Goal: Transaction & Acquisition: Book appointment/travel/reservation

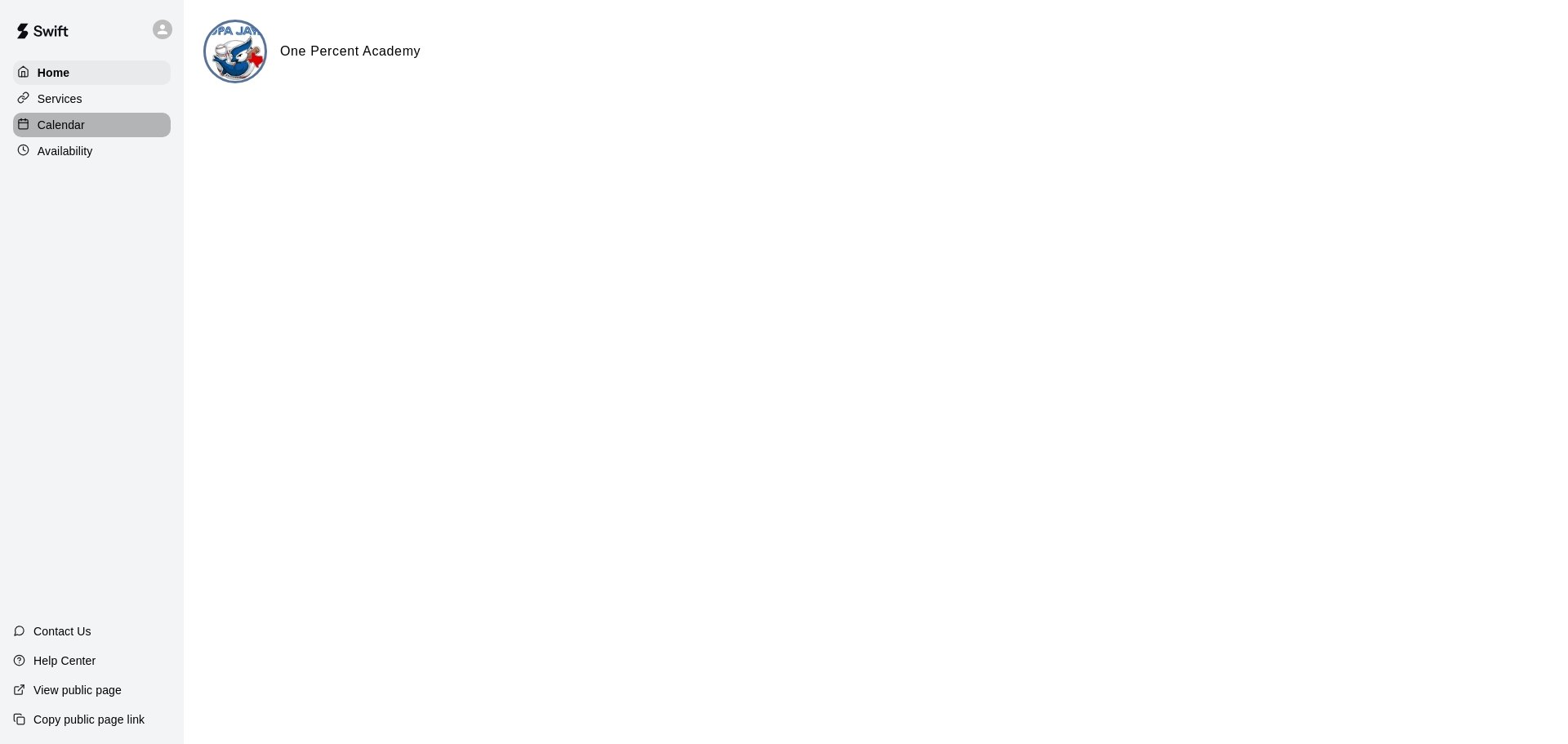
click at [62, 123] on p "Calendar" at bounding box center [60, 125] width 47 height 17
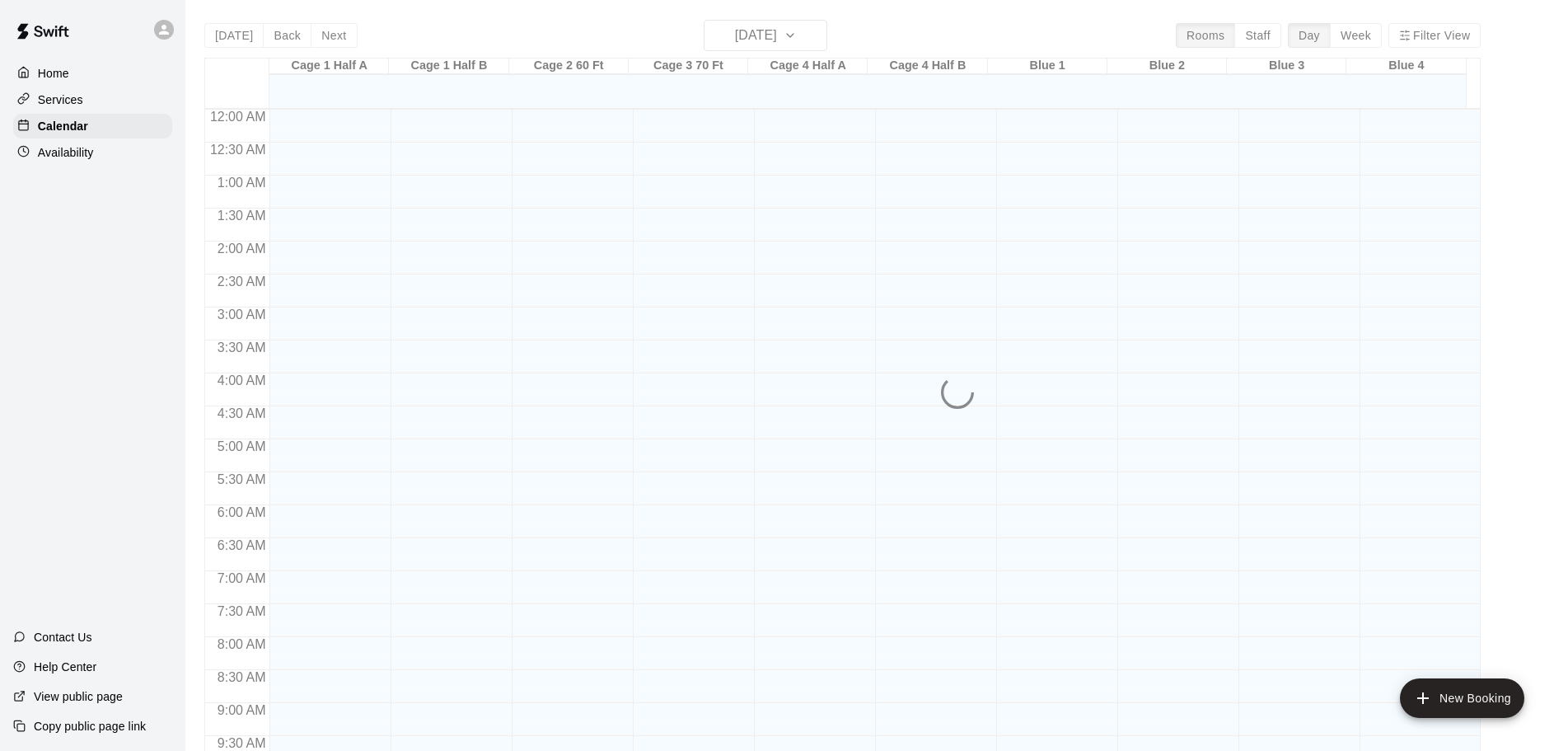
scroll to position [690, 0]
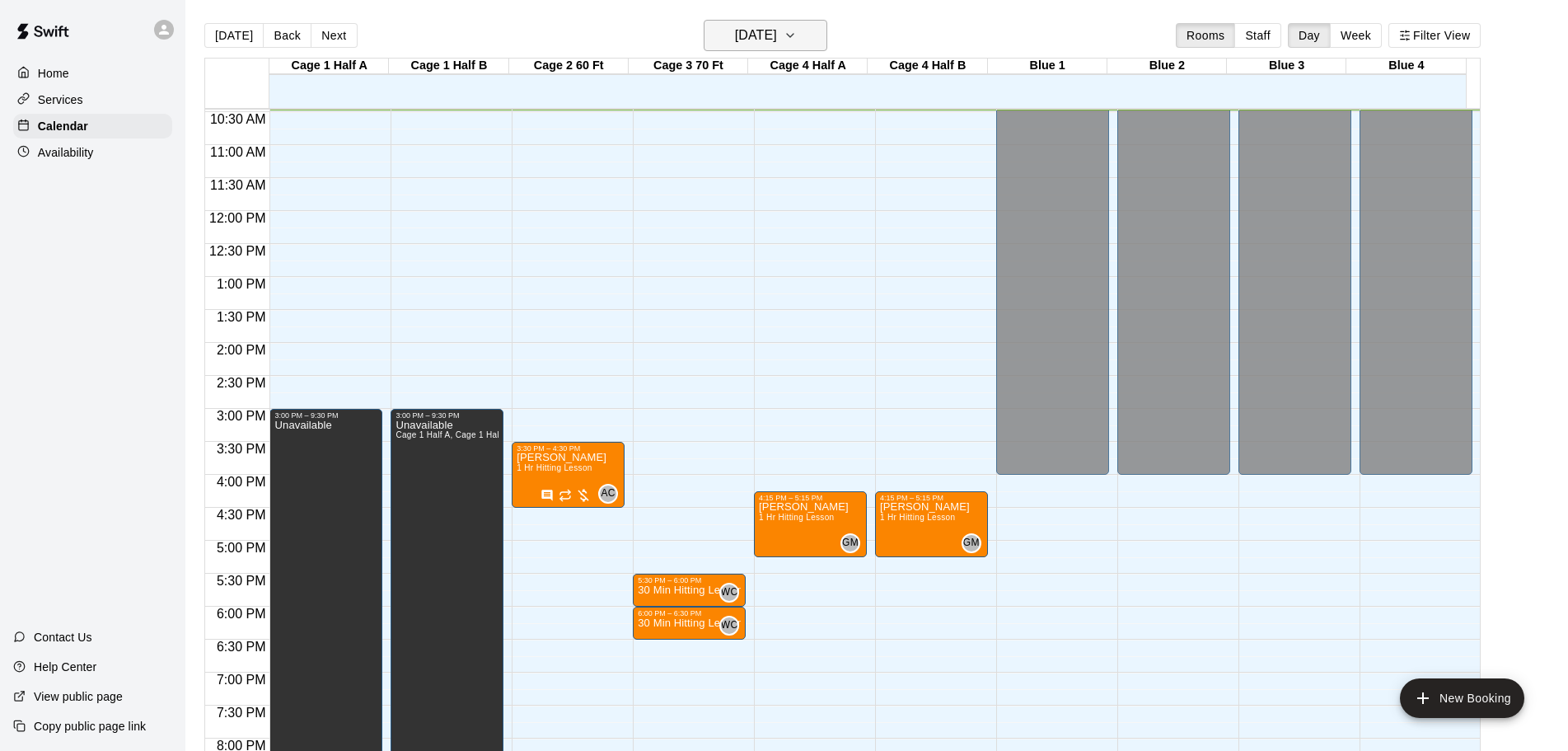
click at [827, 38] on button "[DATE]" at bounding box center [765, 35] width 124 height 31
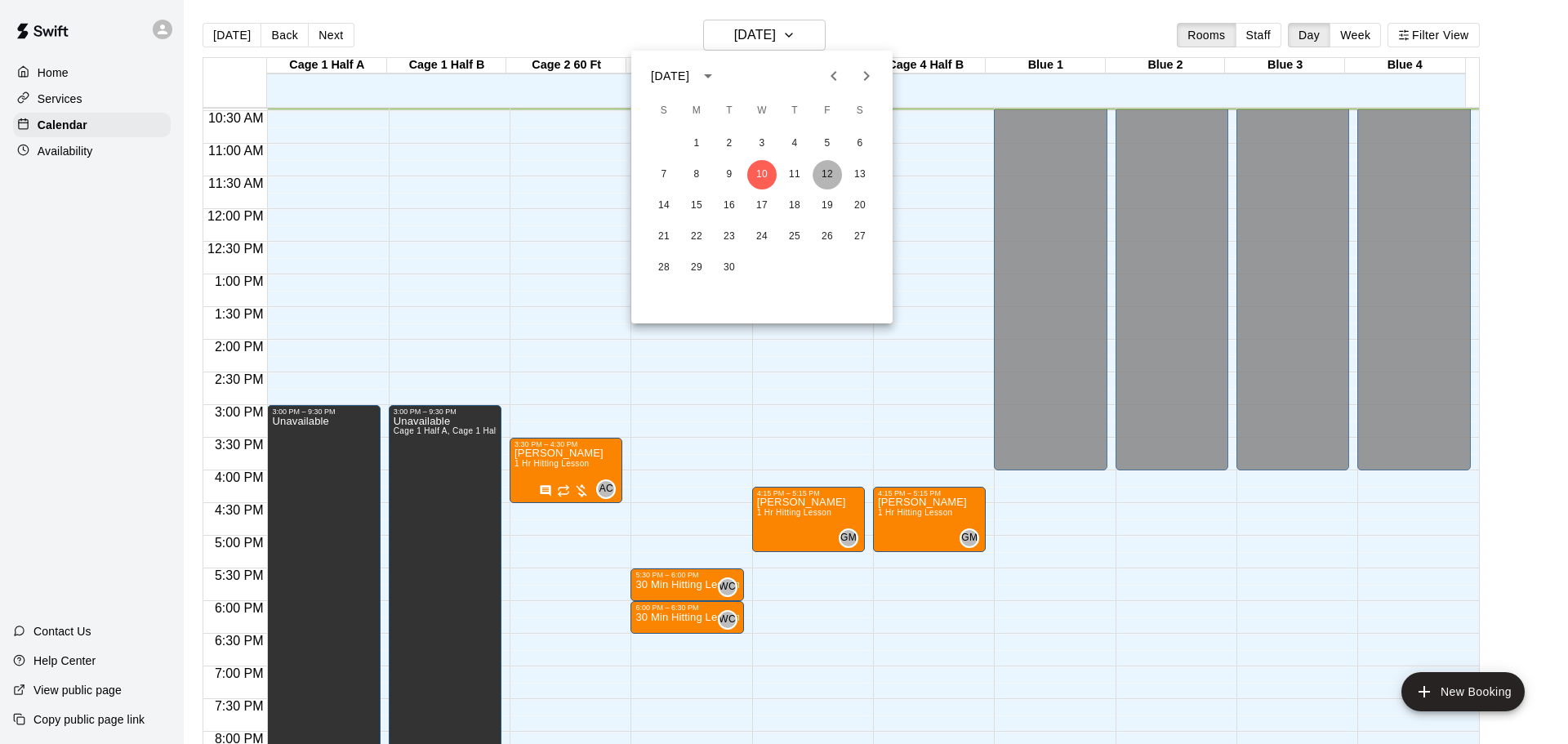
click at [828, 171] on button "12" at bounding box center [826, 174] width 29 height 29
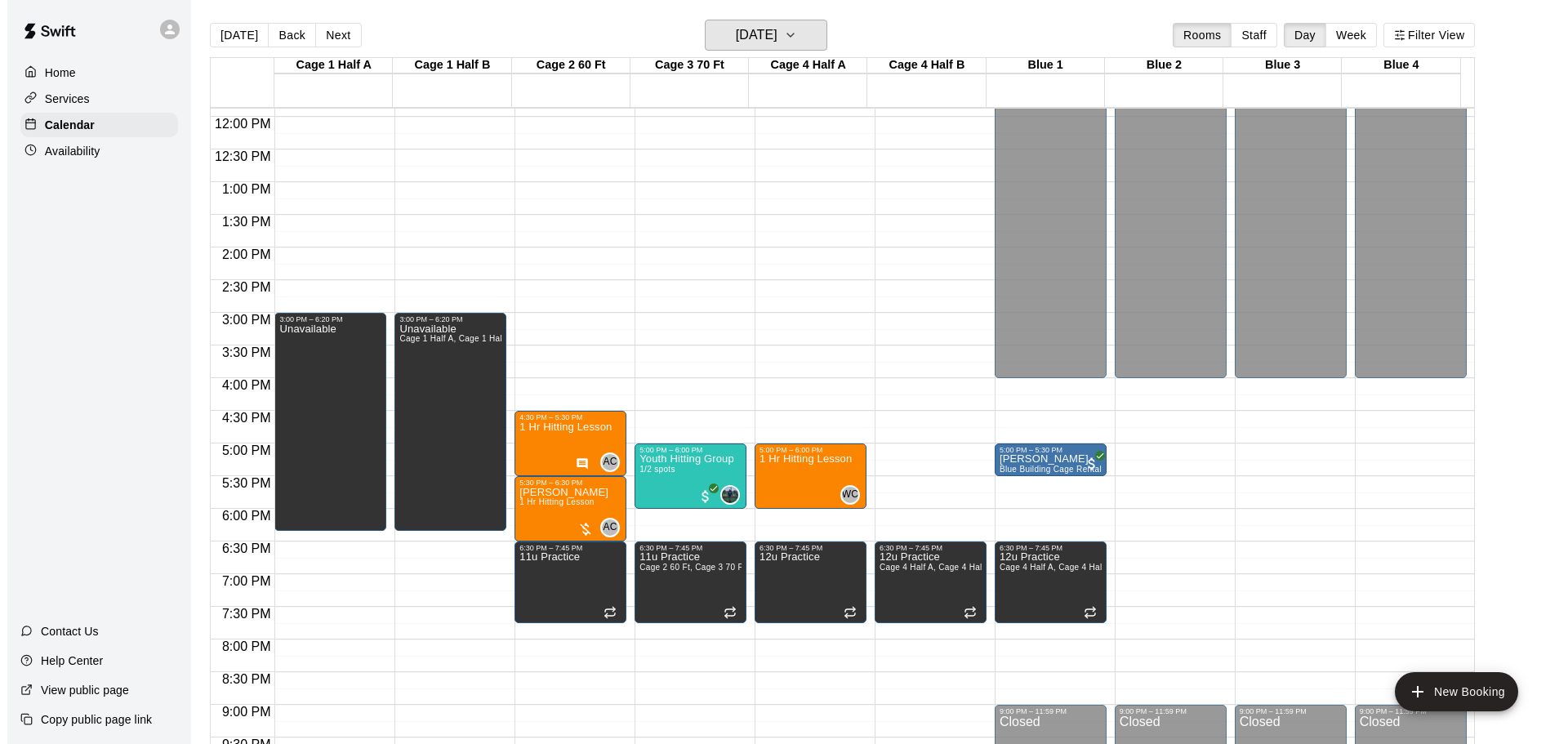
scroll to position [847, 0]
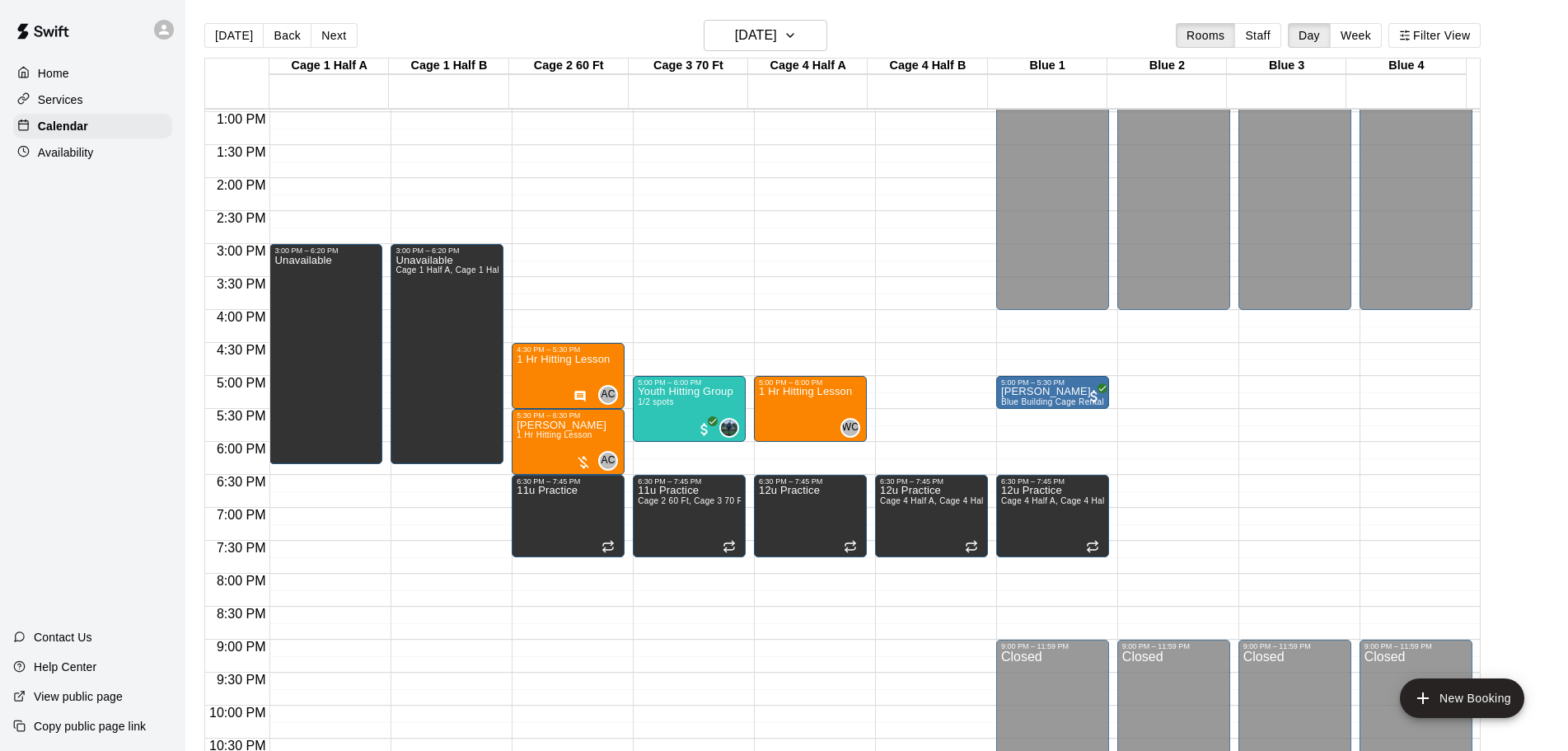
click at [1181, 355] on div "12:00 AM – 4:00 PM Closed 9:00 PM – 11:59 PM Closed" at bounding box center [1173, 46] width 113 height 1582
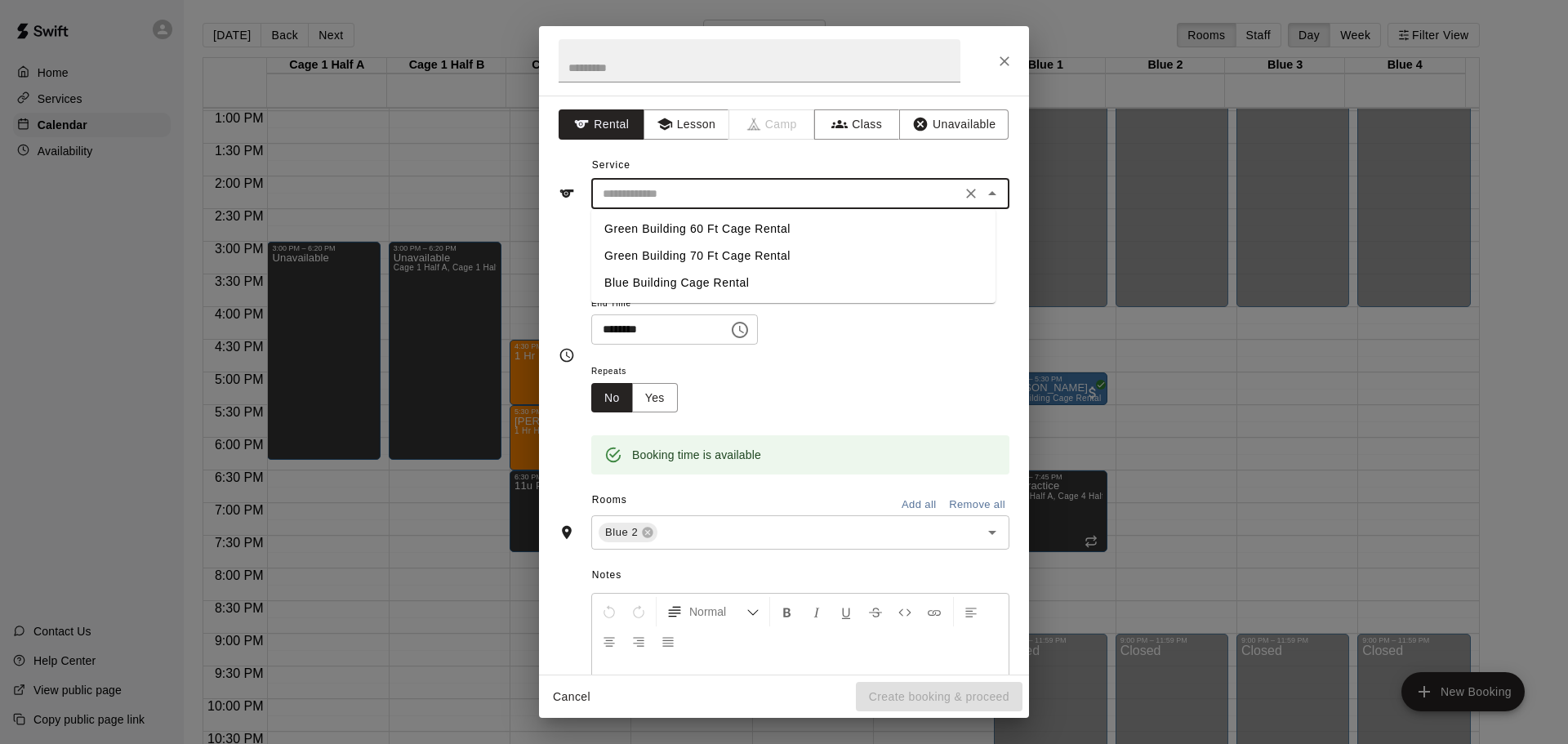
click at [793, 196] on input "text" at bounding box center [776, 194] width 360 height 21
click at [704, 283] on li "Blue Building Cage Rental" at bounding box center [793, 283] width 404 height 27
type input "**********"
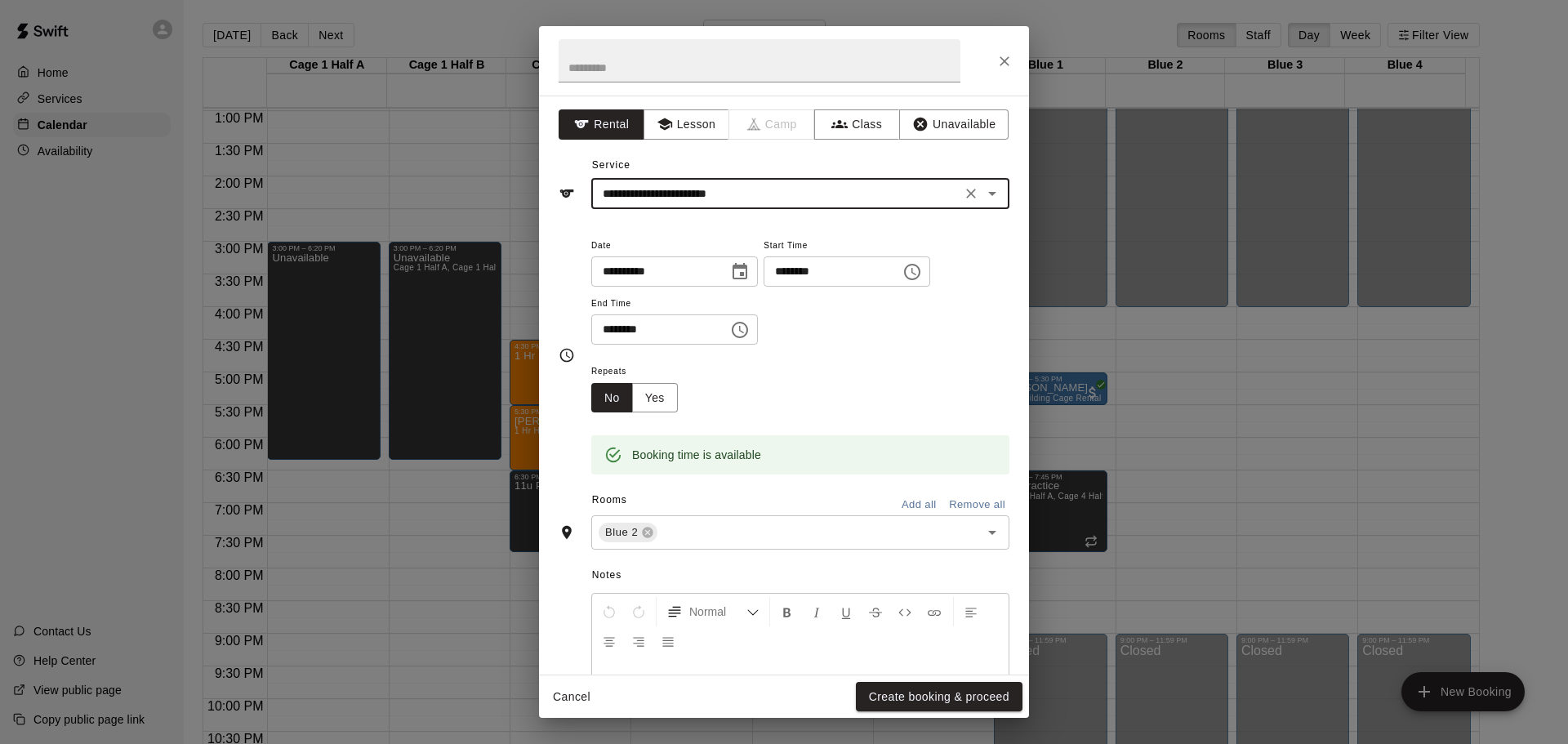
click at [749, 321] on icon "Choose time, selected time is 5:00 PM" at bounding box center [740, 330] width 20 height 20
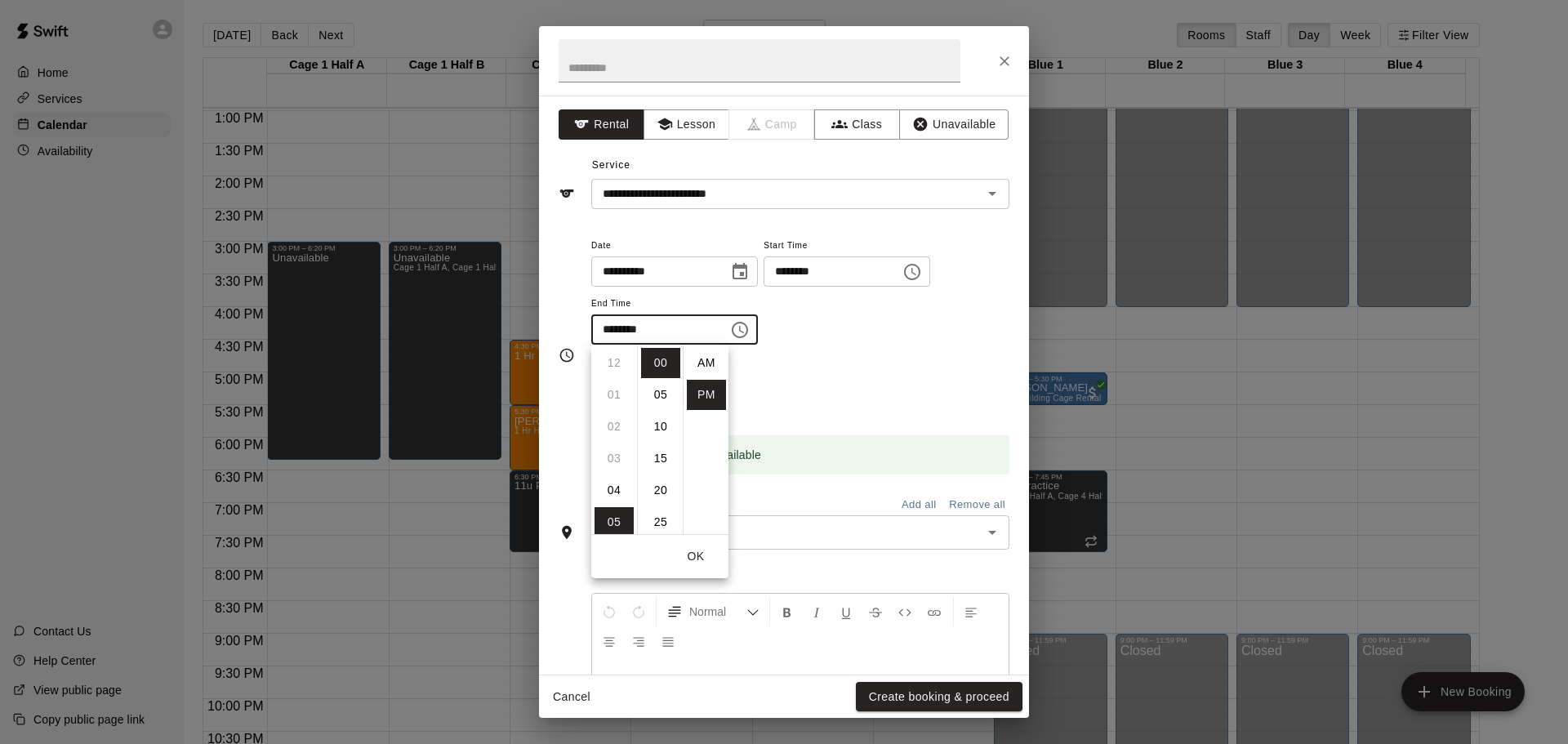
scroll to position [29, 0]
click at [659, 468] on li "30" at bounding box center [660, 472] width 39 height 30
type input "********"
click at [903, 374] on div "Repeats No Yes" at bounding box center [800, 386] width 418 height 51
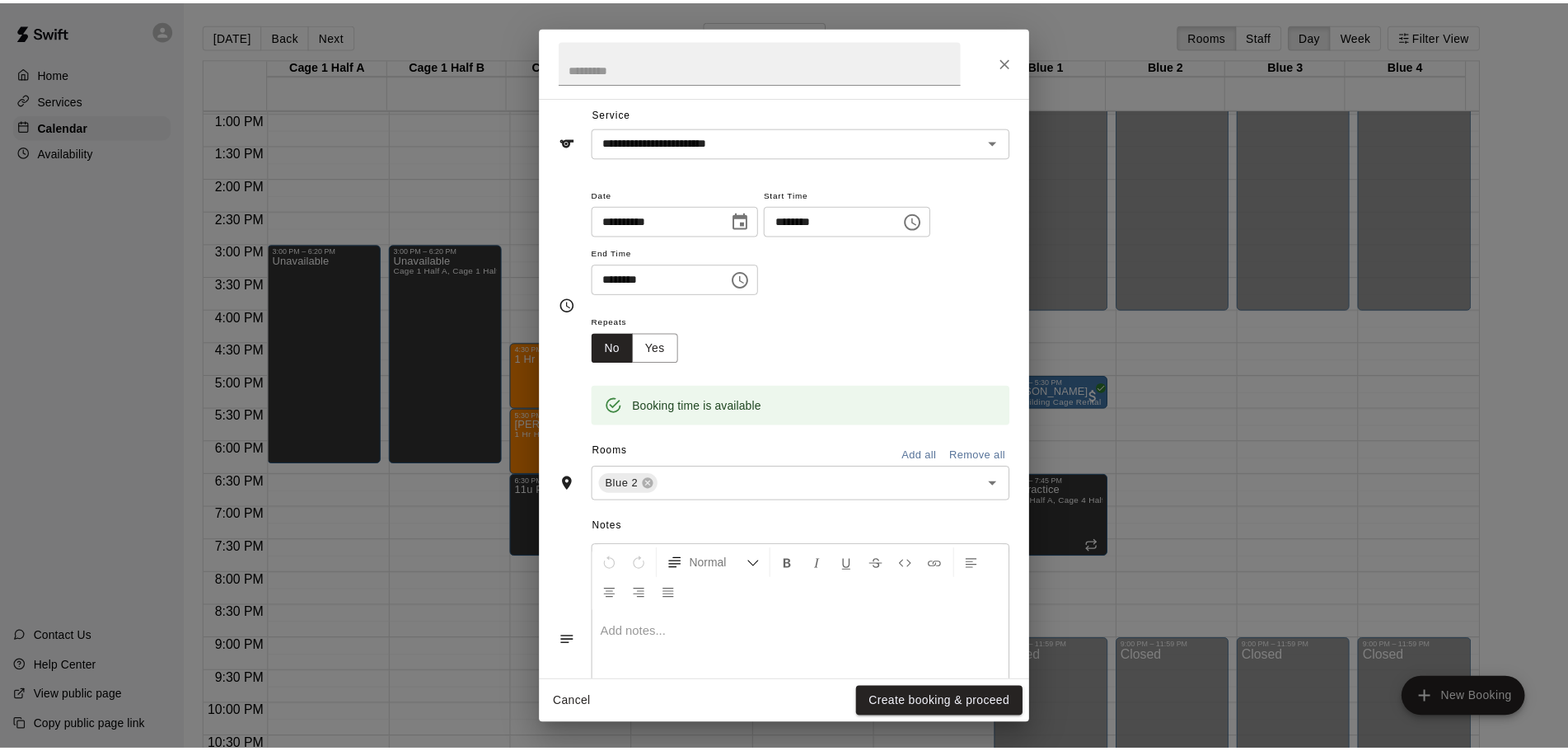
scroll to position [83, 0]
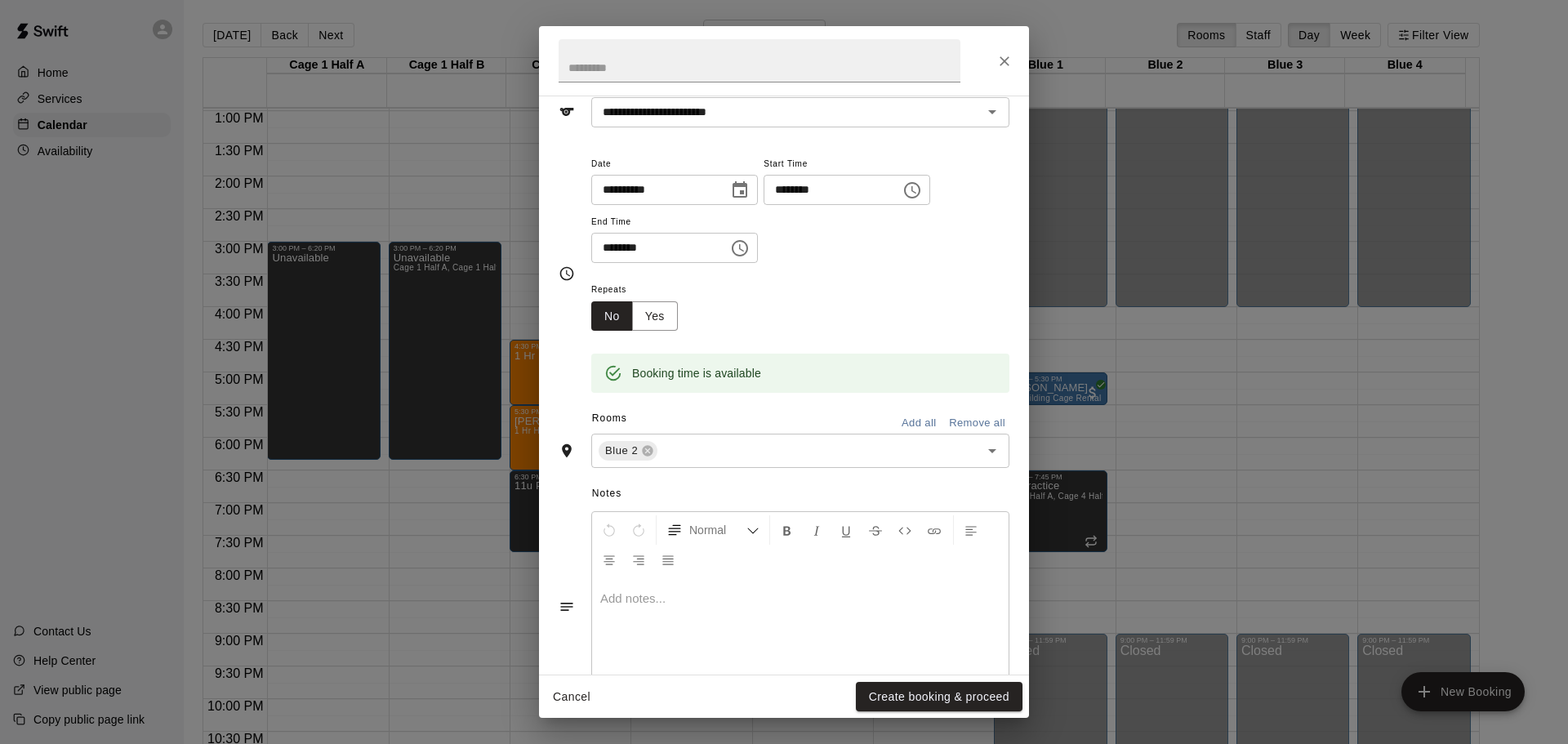
click at [703, 611] on div at bounding box center [800, 640] width 416 height 123
click at [936, 693] on button "Create booking & proceed" at bounding box center [939, 697] width 167 height 30
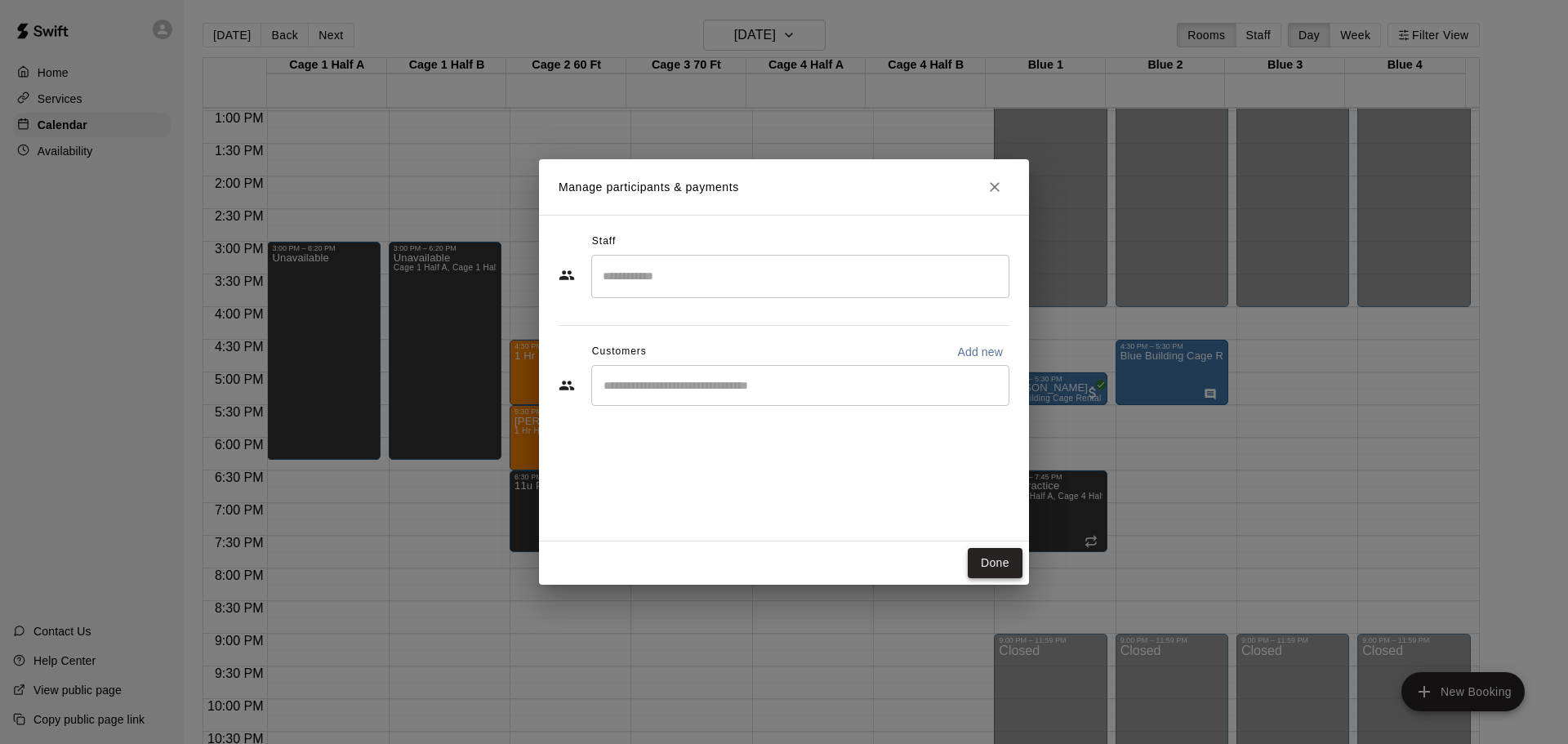
click at [999, 558] on button "Done" at bounding box center [995, 563] width 55 height 30
